Goal: Transaction & Acquisition: Purchase product/service

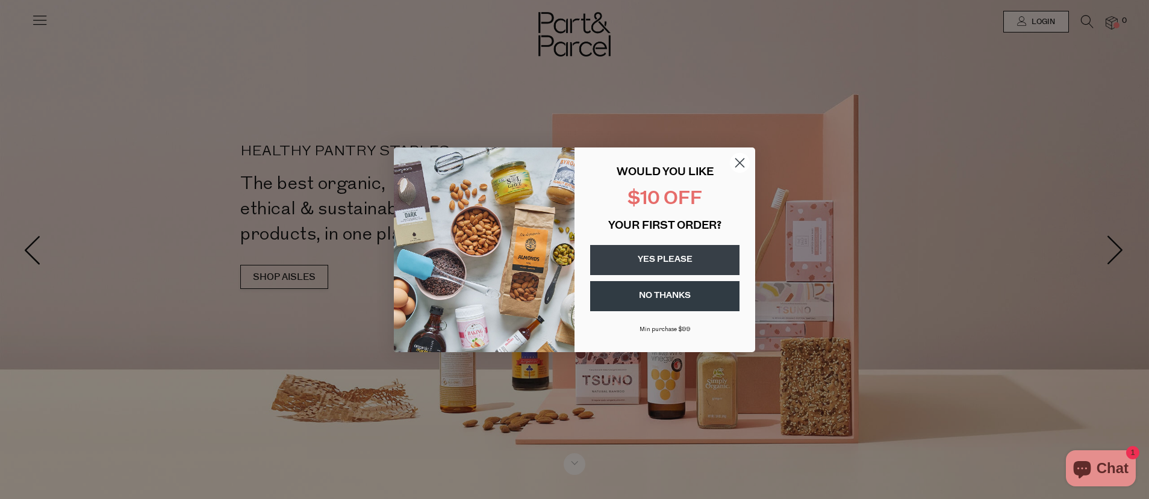
click at [655, 261] on button "YES PLEASE" at bounding box center [664, 260] width 149 height 30
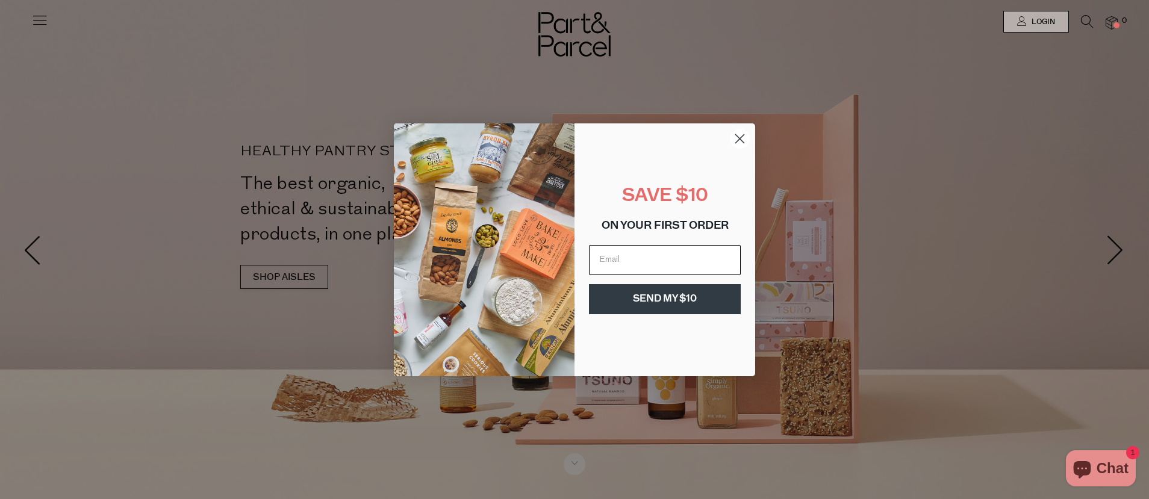
click at [655, 260] on input "Email" at bounding box center [665, 260] width 152 height 30
type input "[PERSON_NAME][EMAIL_ADDRESS][DOMAIN_NAME]"
click at [631, 308] on button "SEND MY $10" at bounding box center [665, 299] width 152 height 30
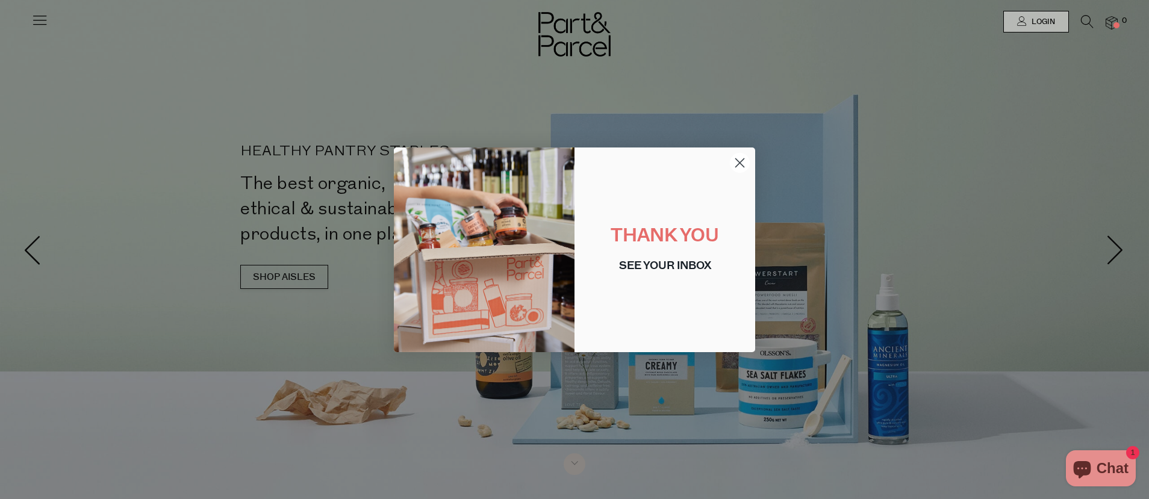
click at [746, 165] on circle "Close dialog" at bounding box center [740, 162] width 20 height 20
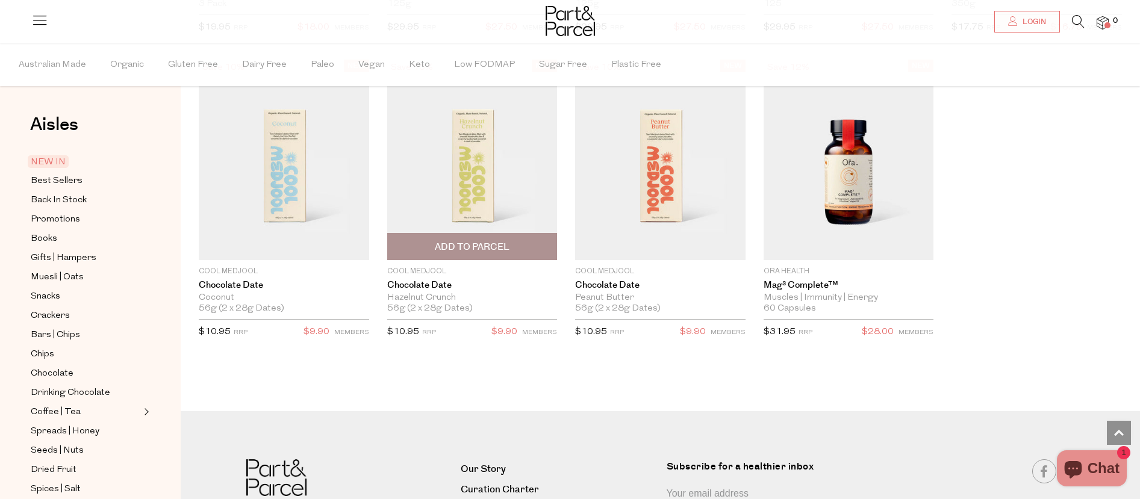
scroll to position [1667, 0]
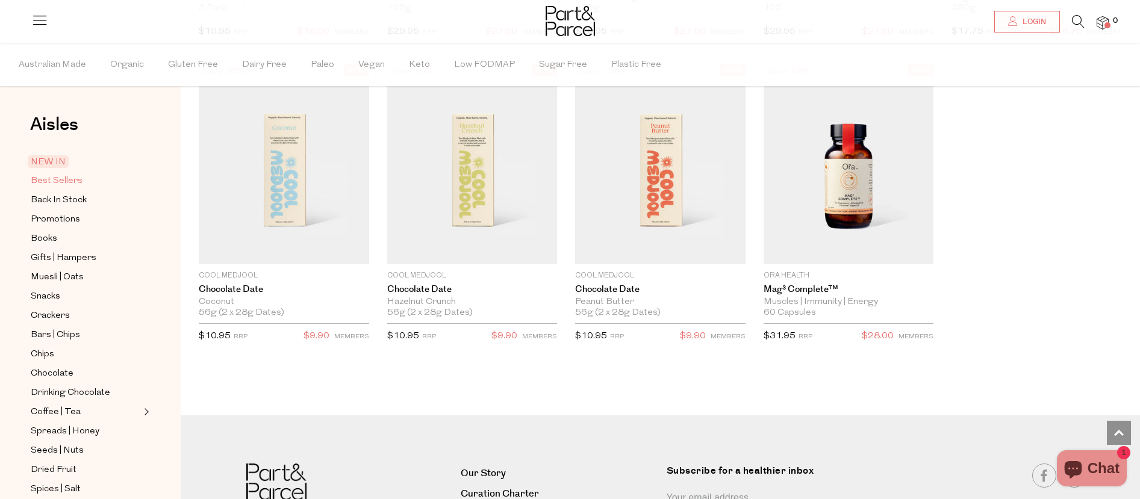
click at [56, 173] on link "Best Sellers" at bounding box center [86, 180] width 110 height 15
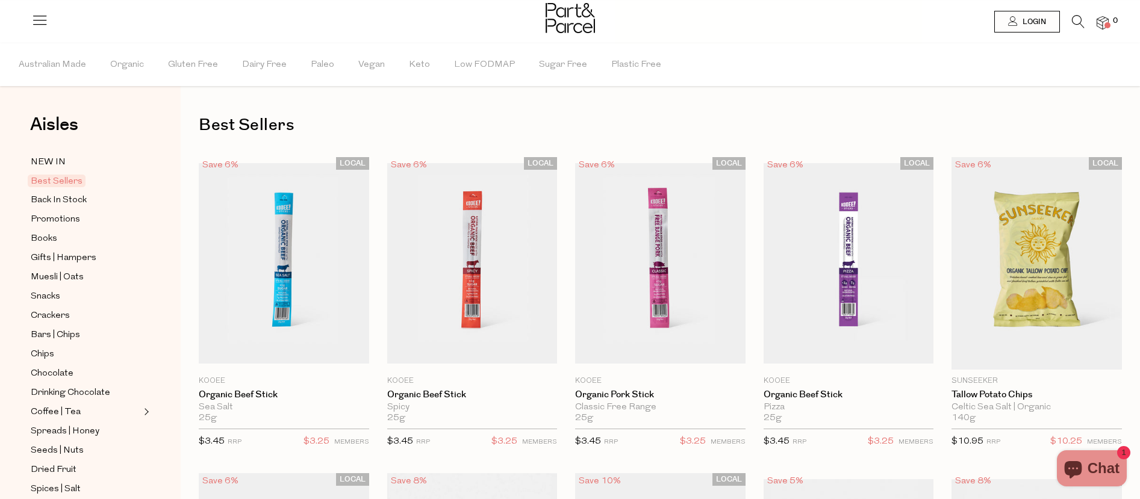
click at [1079, 22] on icon at bounding box center [1078, 21] width 13 height 13
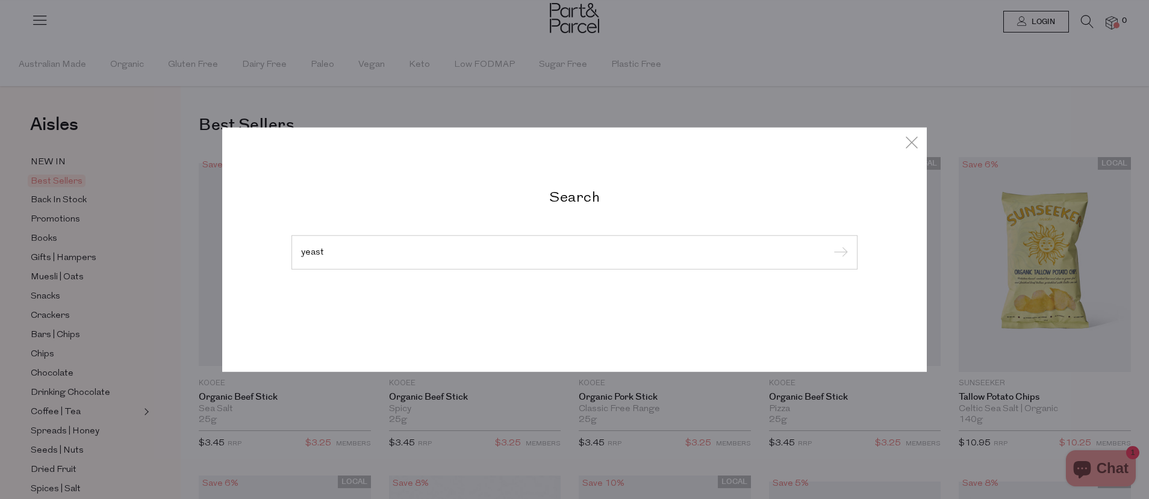
type input "yeast"
click at [830, 244] on input "submit" at bounding box center [839, 253] width 18 height 18
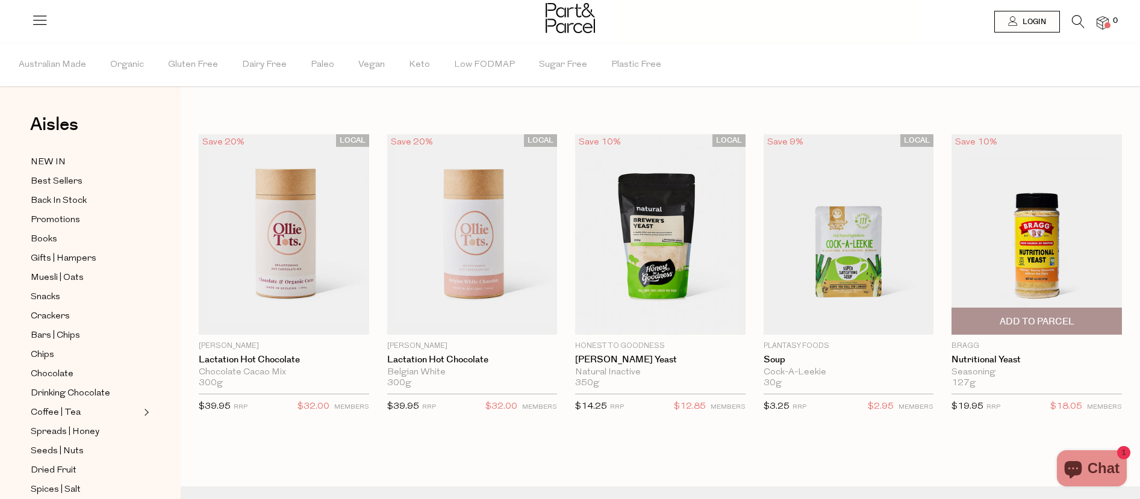
click at [1032, 324] on span "Add To Parcel" at bounding box center [1037, 322] width 75 height 13
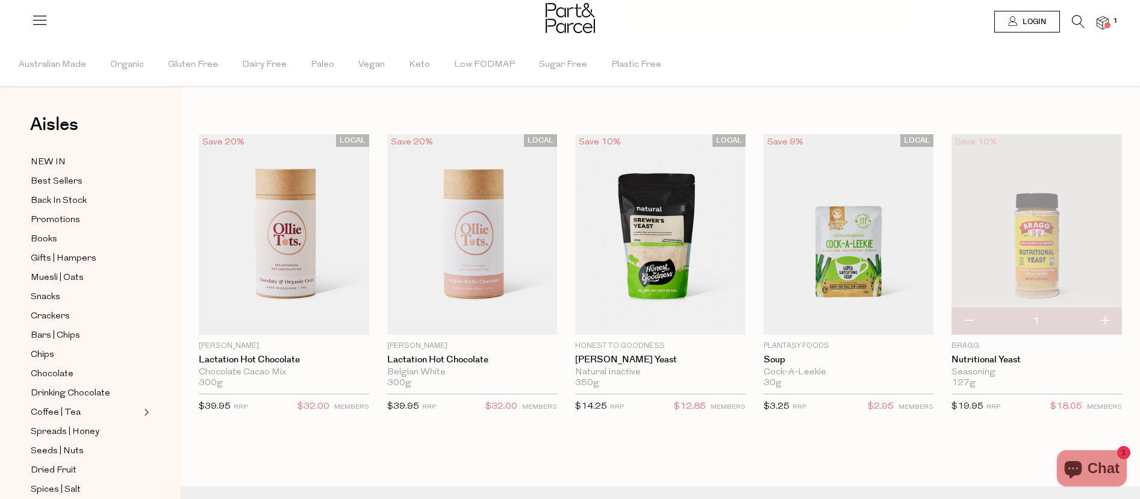
click at [1078, 26] on icon at bounding box center [1078, 21] width 13 height 13
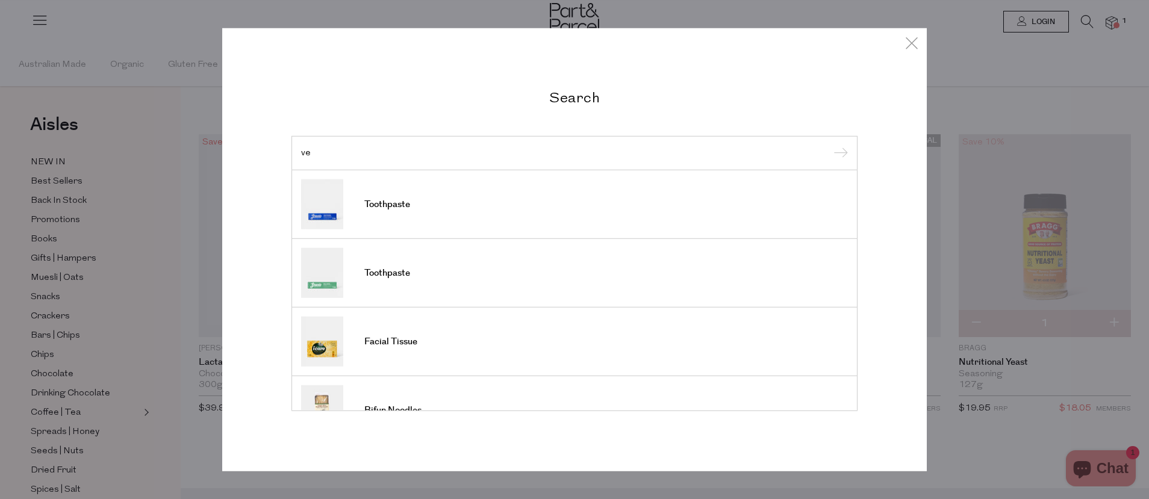
type input "v"
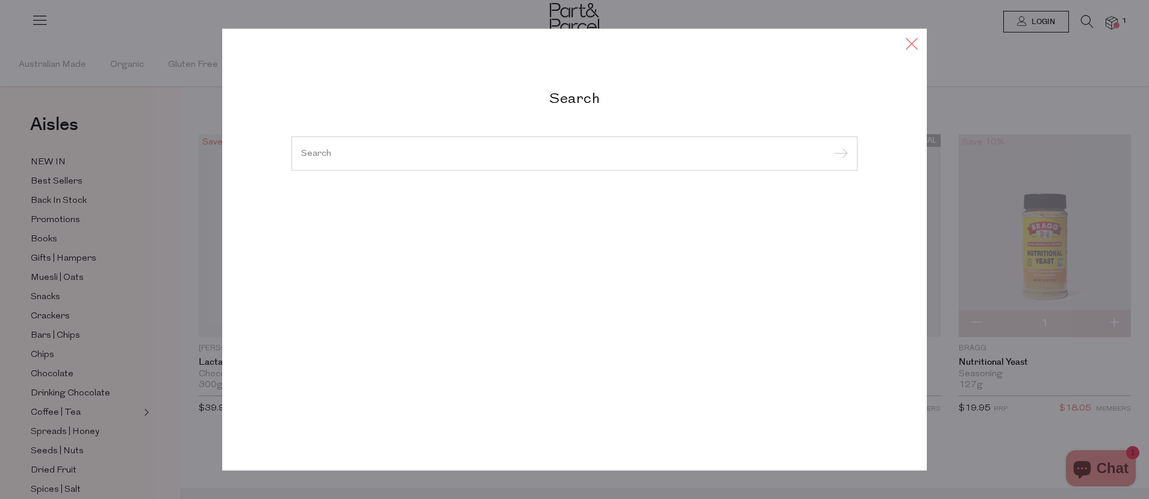
click at [915, 34] on div "Search Toothpaste Toothpaste Facial Tissue Bifun Noodles Toothpaste Toothpaste …" at bounding box center [574, 249] width 705 height 499
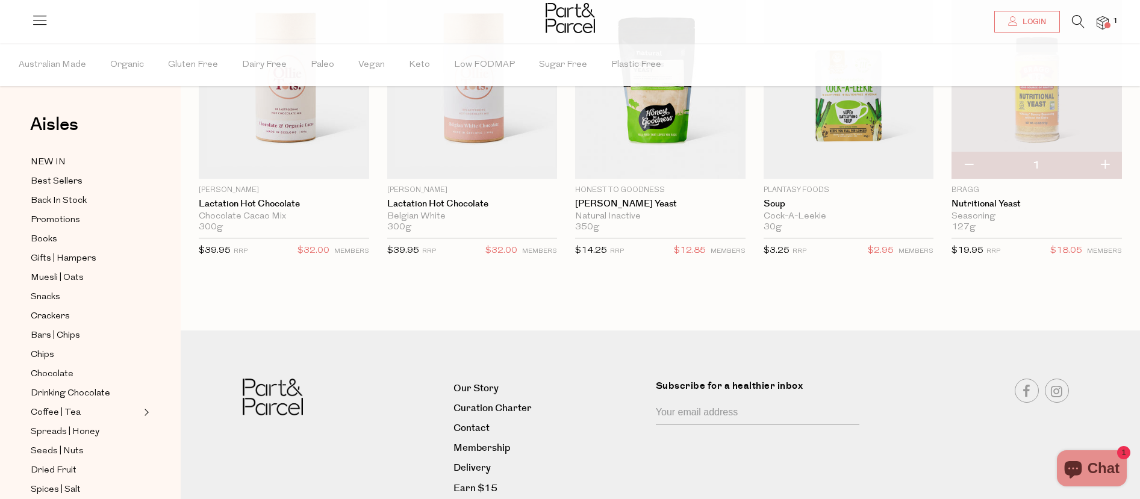
scroll to position [207, 0]
